Goal: Information Seeking & Learning: Learn about a topic

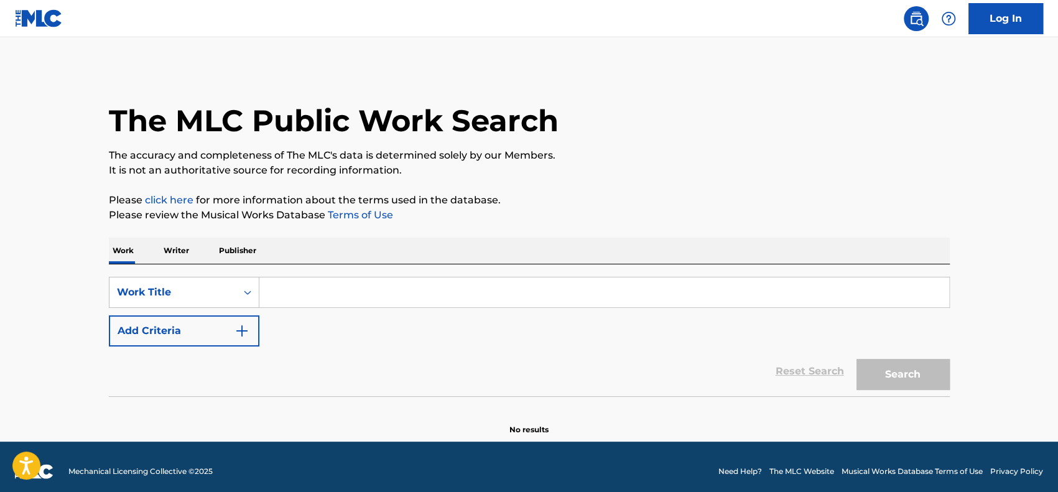
click at [310, 299] on input "Search Form" at bounding box center [603, 292] width 689 height 30
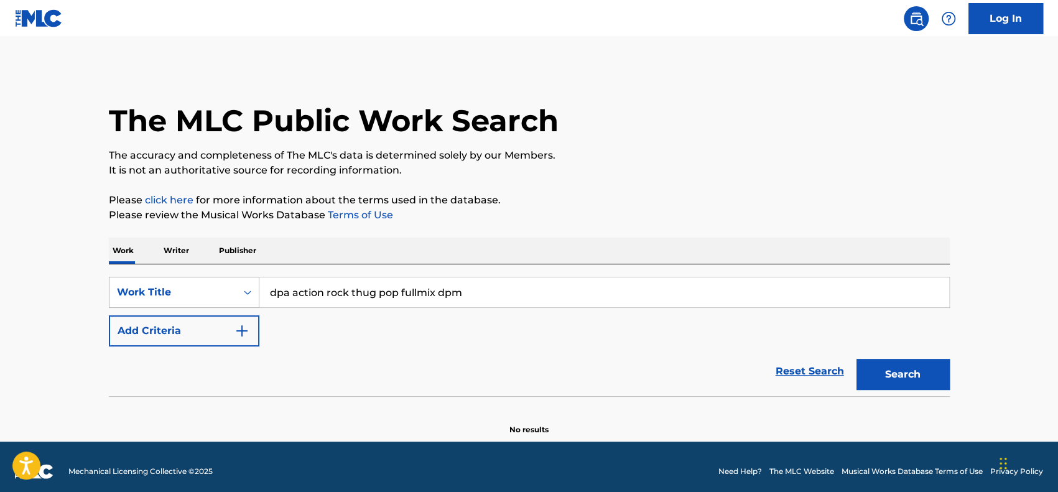
drag, startPoint x: 468, startPoint y: 290, endPoint x: 239, endPoint y: 285, distance: 228.8
click at [239, 285] on div "SearchWithCriteria0d411337-b81d-4161-9874-f39313945f92 Work Title dpa action ro…" at bounding box center [529, 292] width 841 height 31
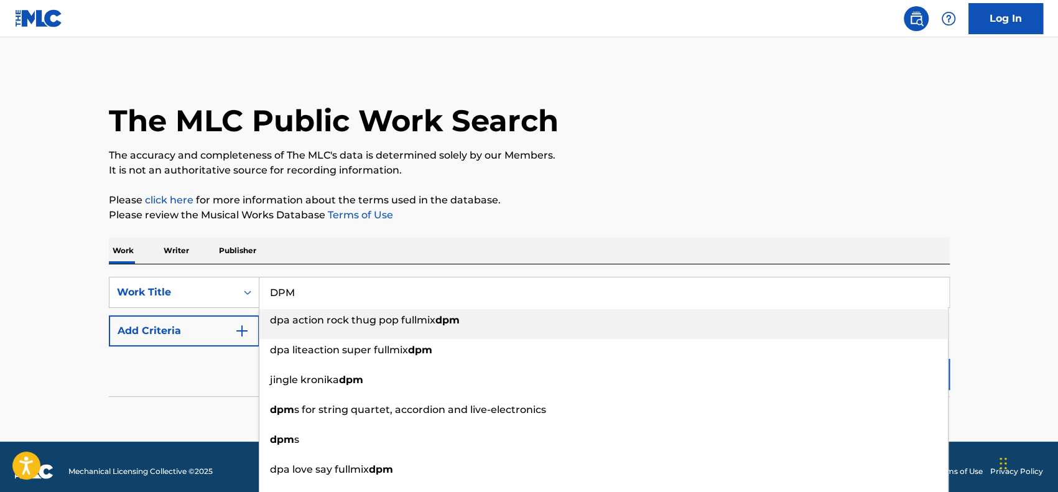
type input "DPM"
click at [233, 247] on p "Publisher" at bounding box center [237, 250] width 45 height 26
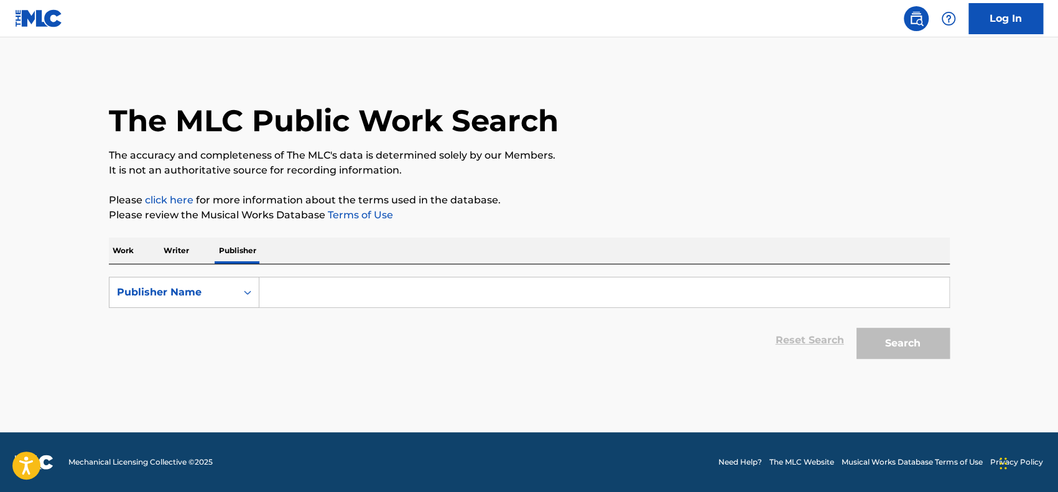
click at [326, 300] on input "Search Form" at bounding box center [603, 292] width 689 height 30
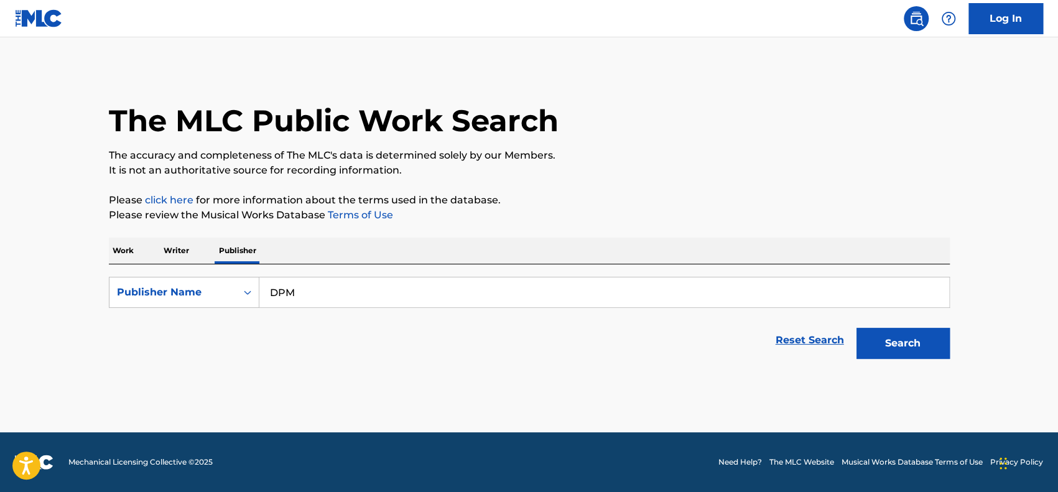
type input "DPM"
click at [856, 328] on button "Search" at bounding box center [902, 343] width 93 height 31
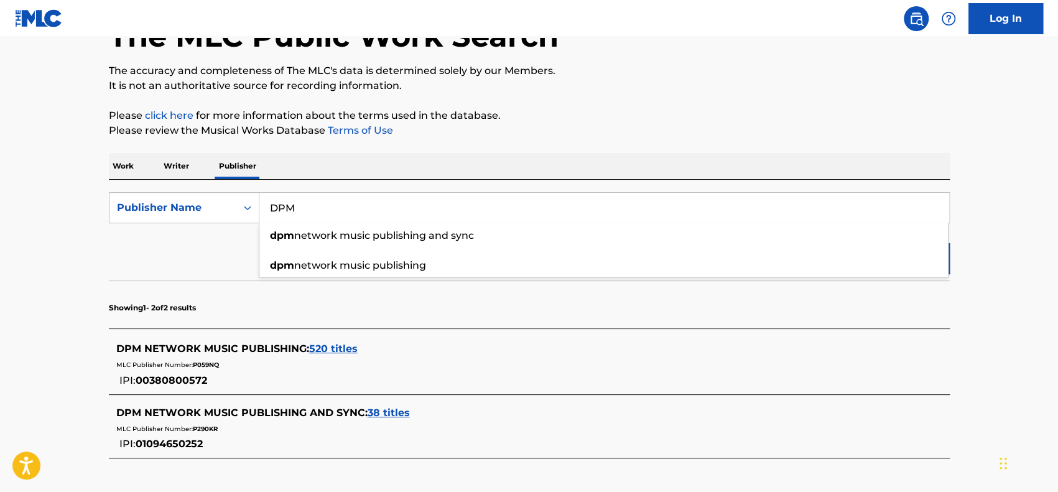
scroll to position [124, 0]
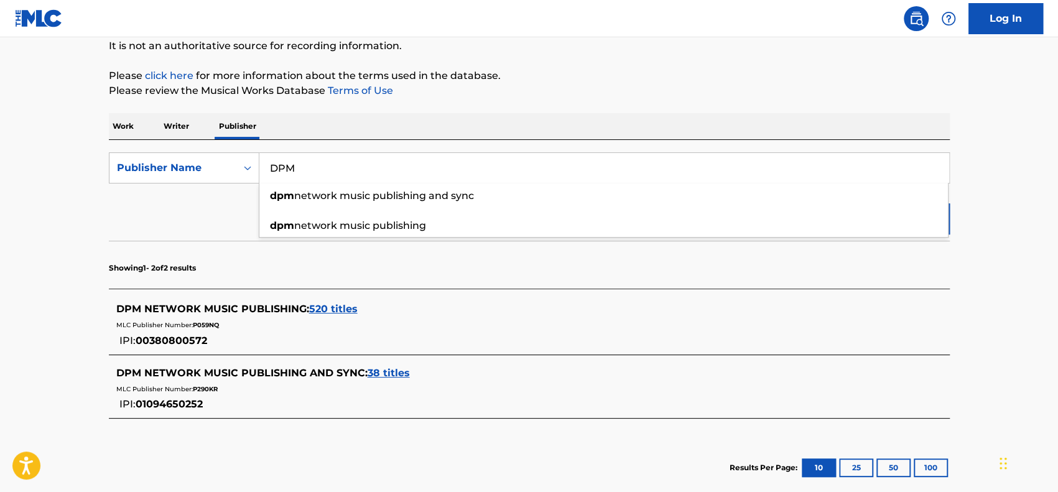
click at [381, 370] on span "38 titles" at bounding box center [388, 373] width 42 height 12
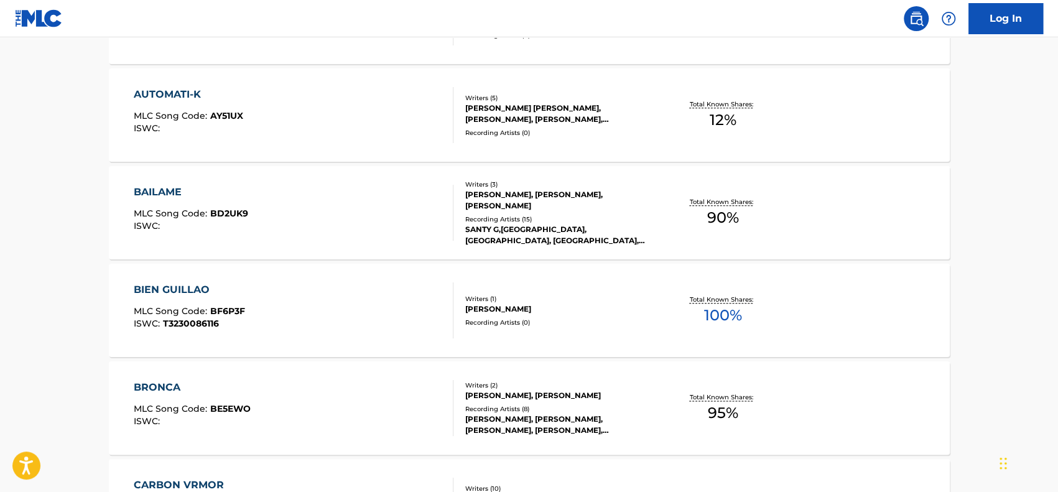
scroll to position [1079, 0]
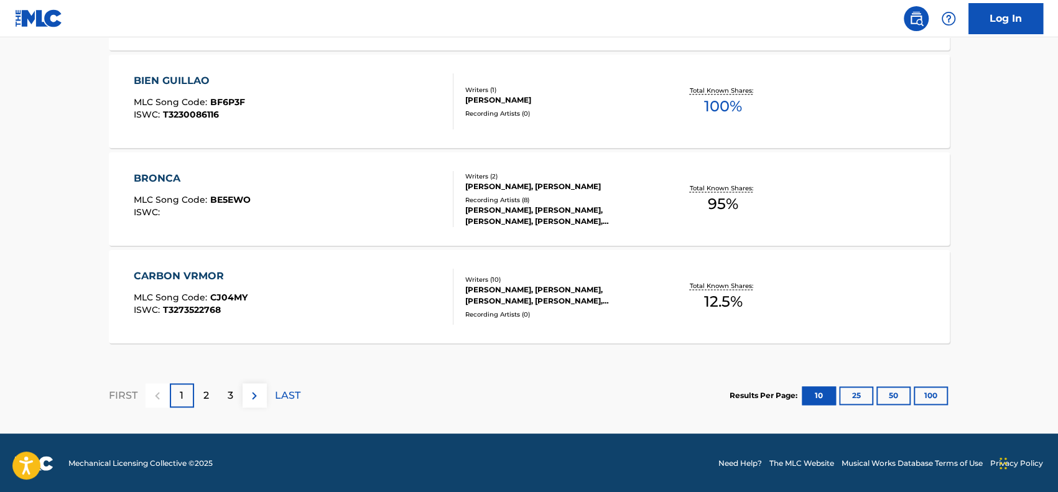
click at [214, 397] on div "2" at bounding box center [206, 395] width 24 height 24
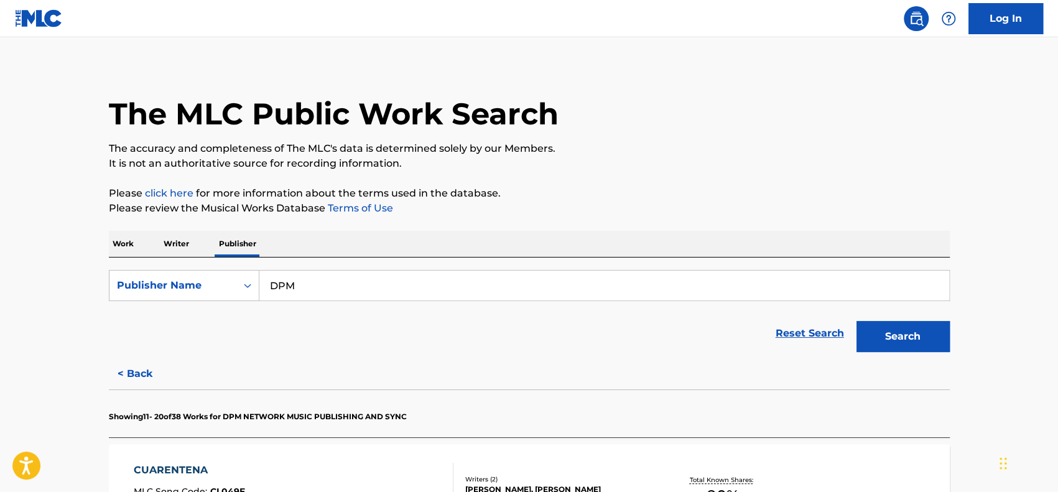
scroll to position [0, 0]
